Goal: Task Accomplishment & Management: Manage account settings

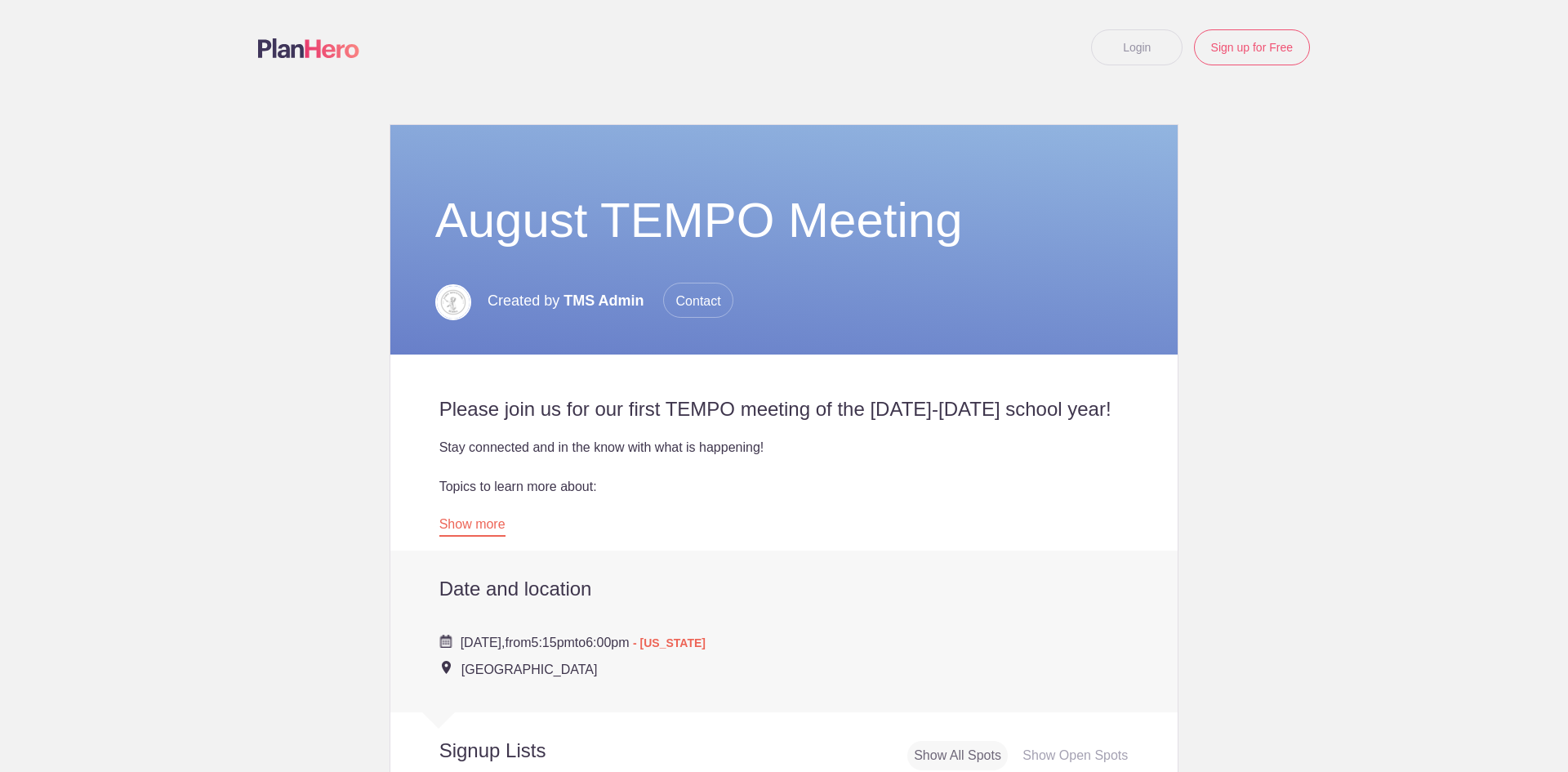
click at [1120, 55] on link "Login" at bounding box center [1136, 47] width 91 height 36
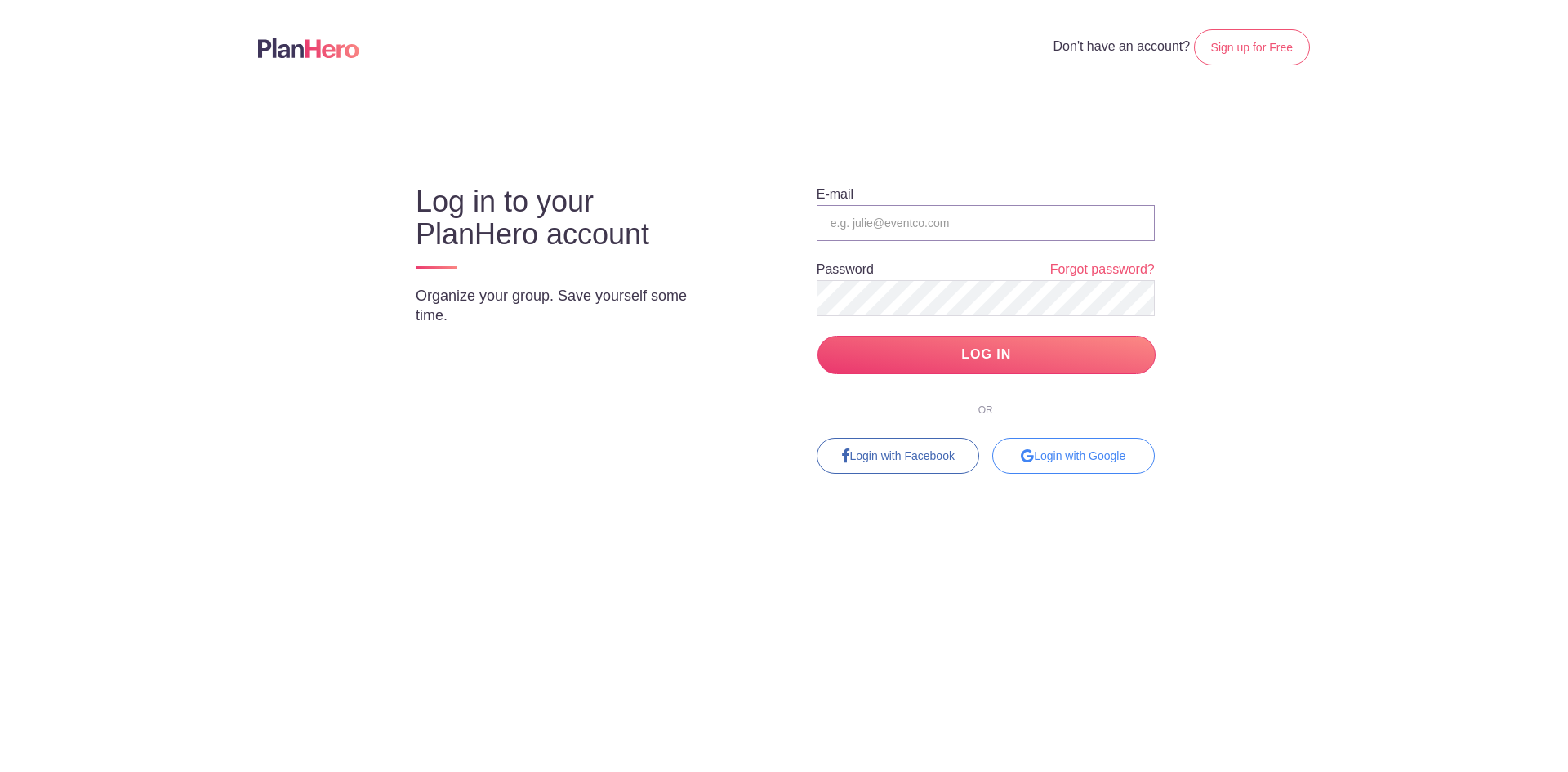
click at [978, 223] on input "email" at bounding box center [986, 223] width 339 height 36
type input "[EMAIL_ADDRESS][DOMAIN_NAME]"
click at [967, 339] on input "LOG IN" at bounding box center [987, 354] width 339 height 39
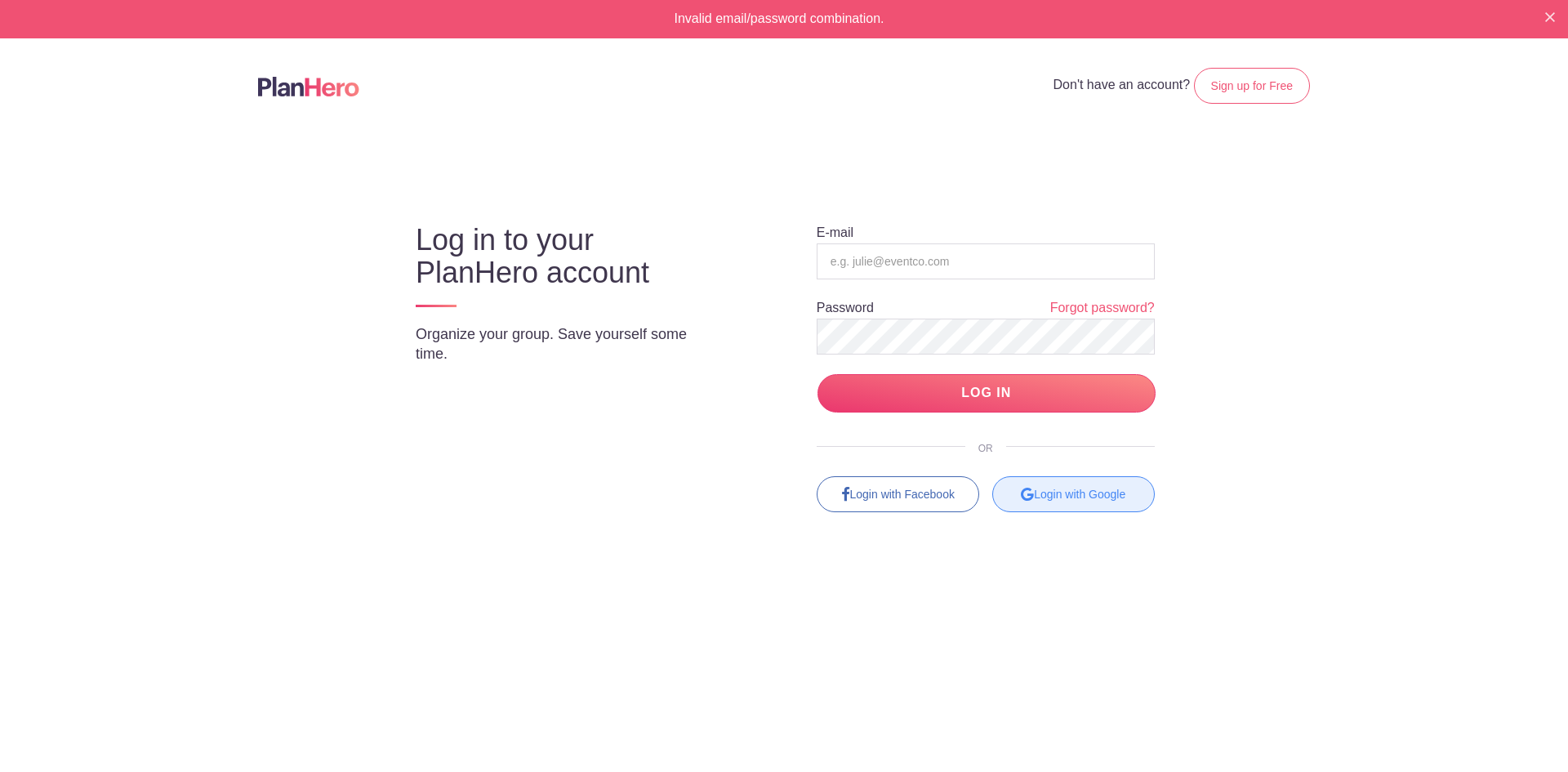
click at [1073, 487] on div "Login with Google" at bounding box center [1073, 494] width 163 height 36
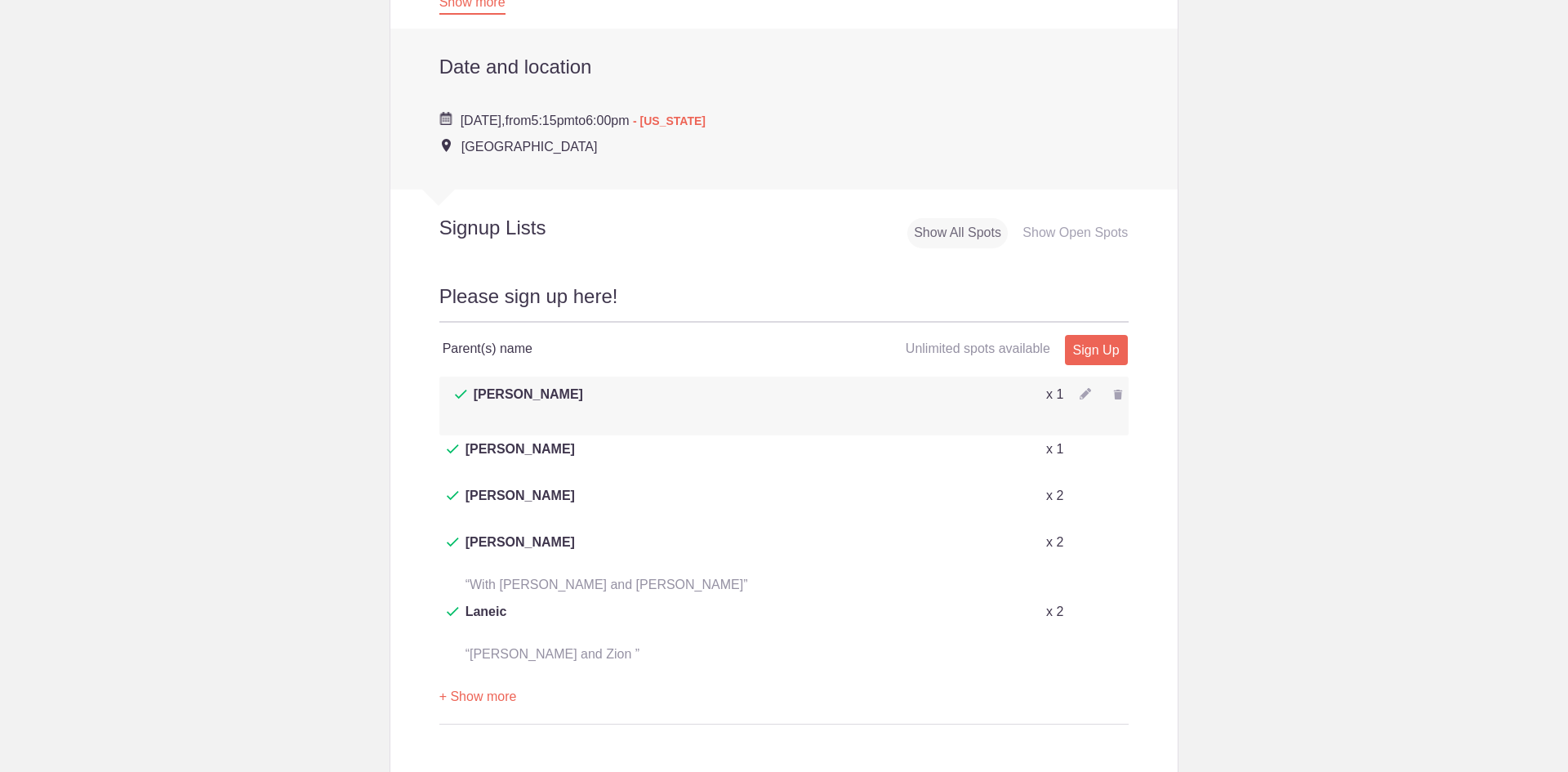
scroll to position [654, 0]
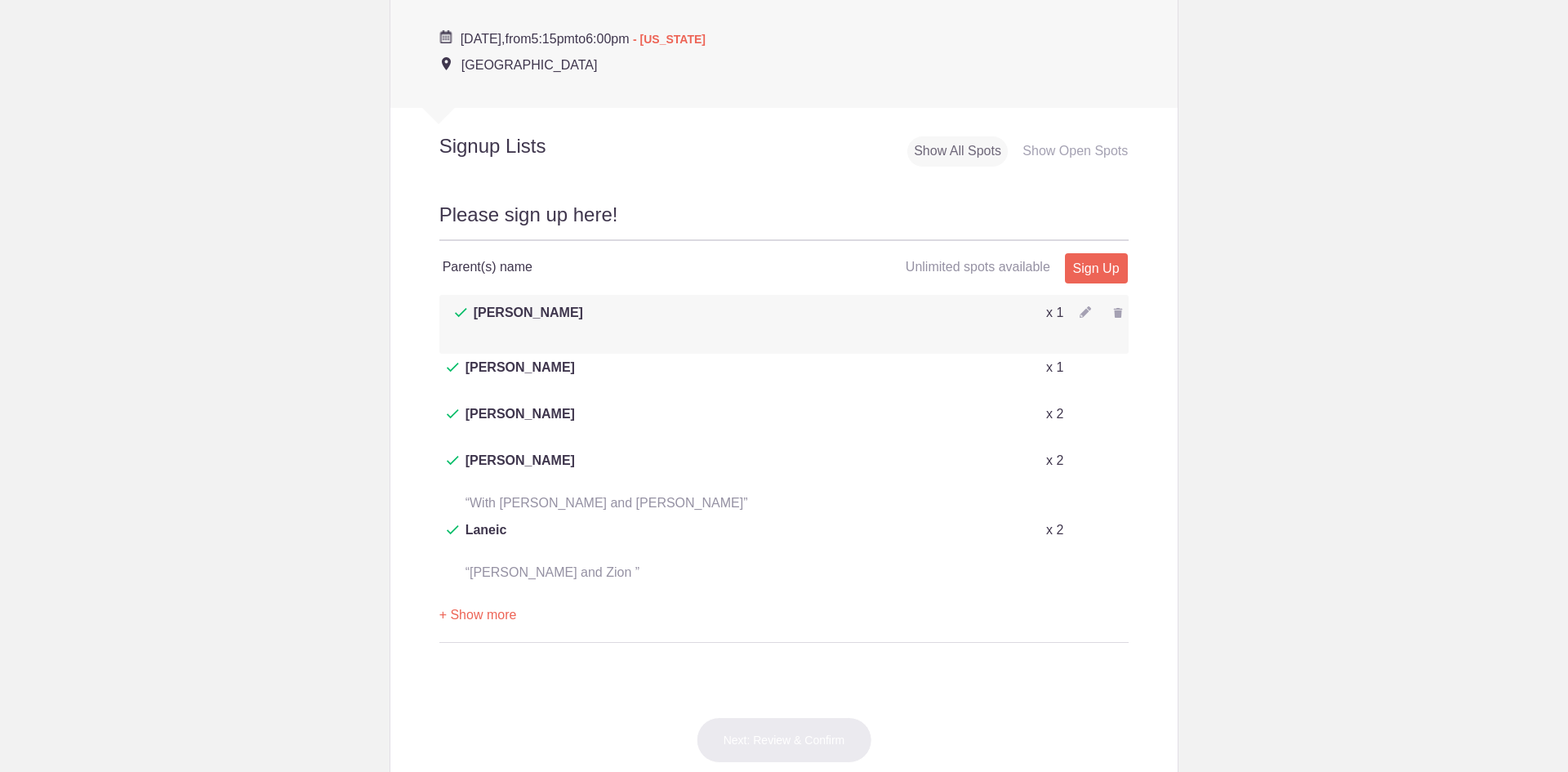
click at [504, 590] on button "+ Show more" at bounding box center [478, 615] width 78 height 52
